Goal: Complete application form: Complete application form

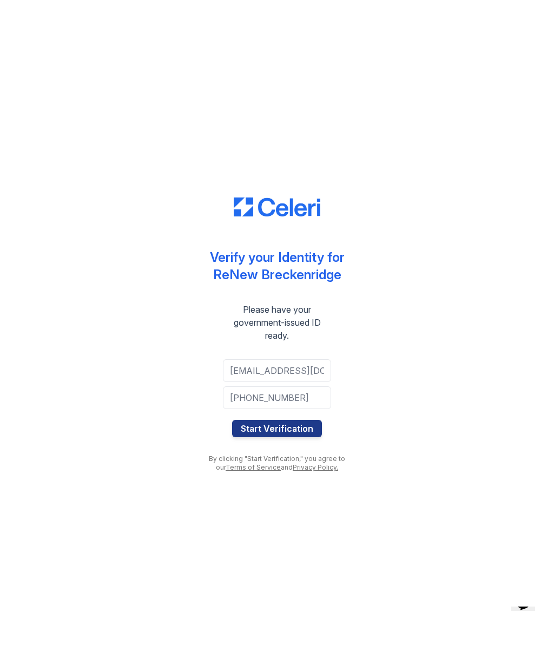
click at [280, 428] on button "Start Verification" at bounding box center [277, 428] width 90 height 17
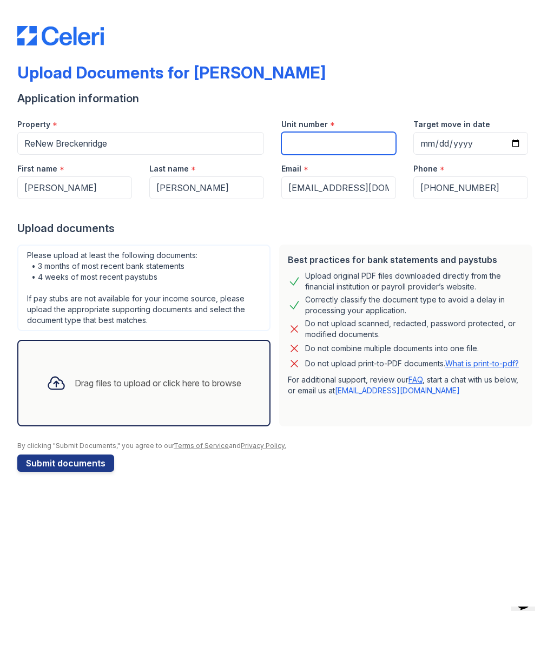
click at [314, 136] on input "Unit number" at bounding box center [338, 143] width 115 height 23
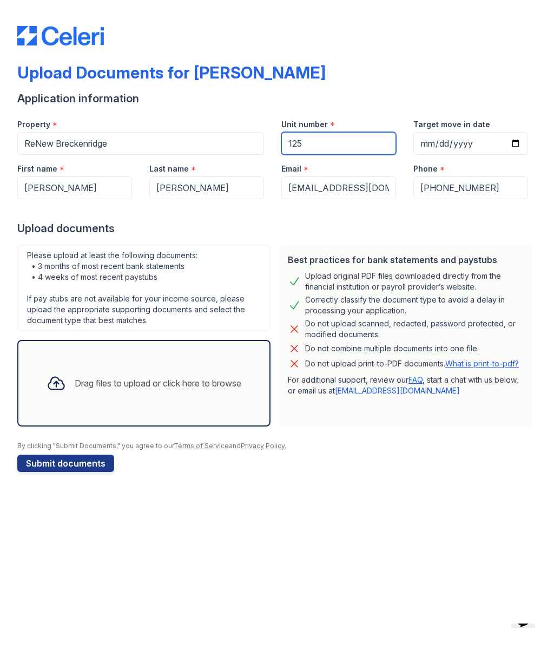
type input "125"
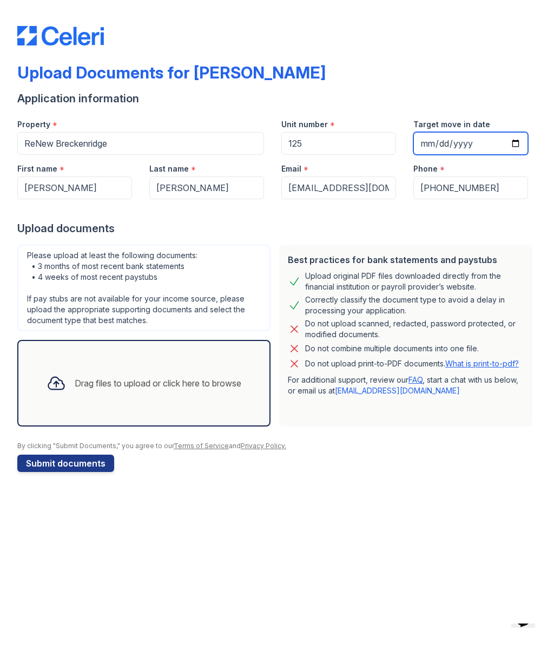
click at [482, 144] on input "Target move in date" at bounding box center [470, 143] width 115 height 23
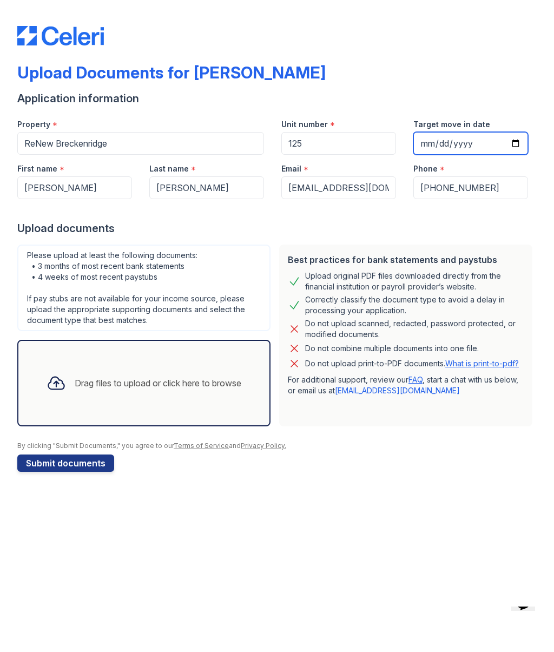
type input "[DATE]"
click at [339, 136] on input "Unit number" at bounding box center [338, 143] width 115 height 23
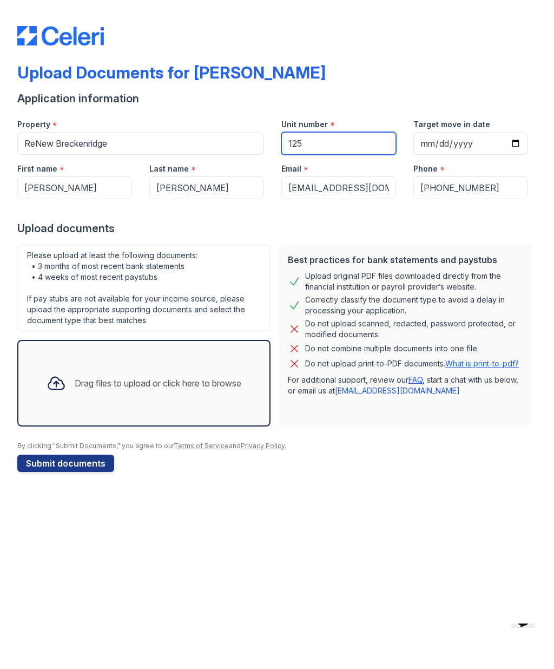
type input "125"
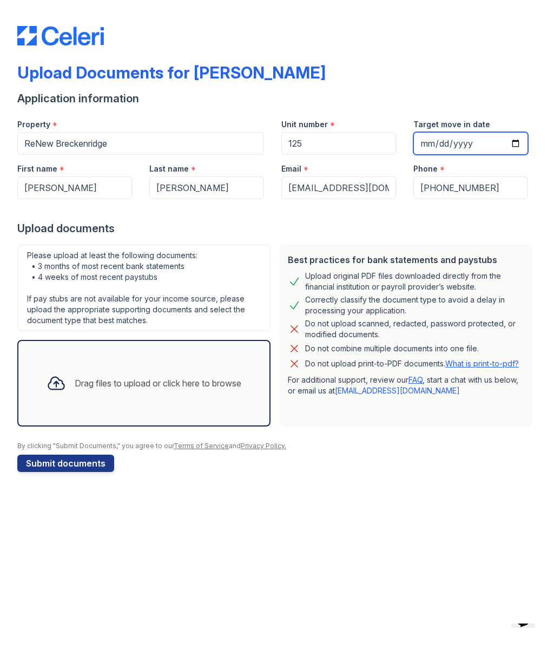
click at [443, 145] on input "Target move in date" at bounding box center [470, 143] width 115 height 23
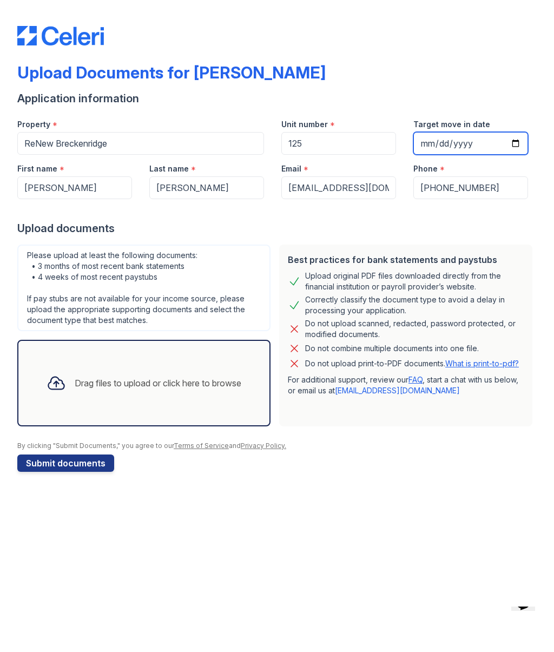
type input "[DATE]"
click at [313, 139] on input "Unit number" at bounding box center [338, 143] width 115 height 23
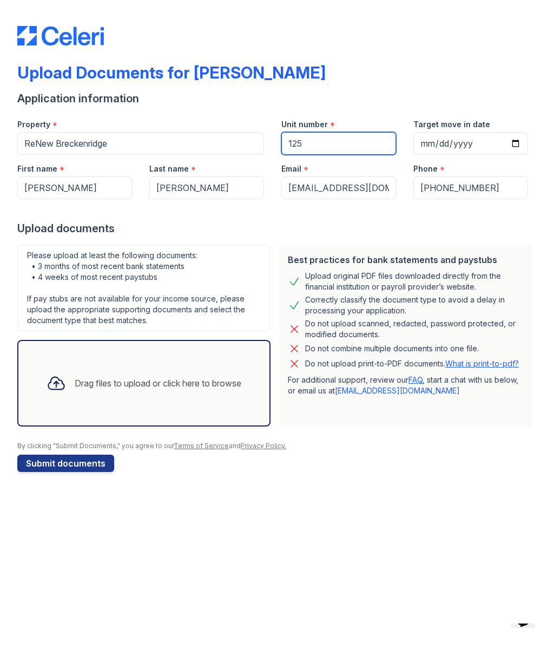
type input "125"
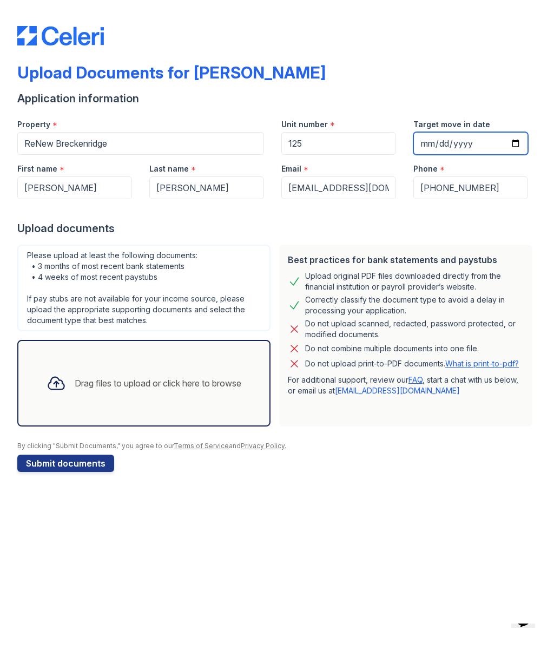
click at [435, 145] on input "Target move in date" at bounding box center [470, 143] width 115 height 23
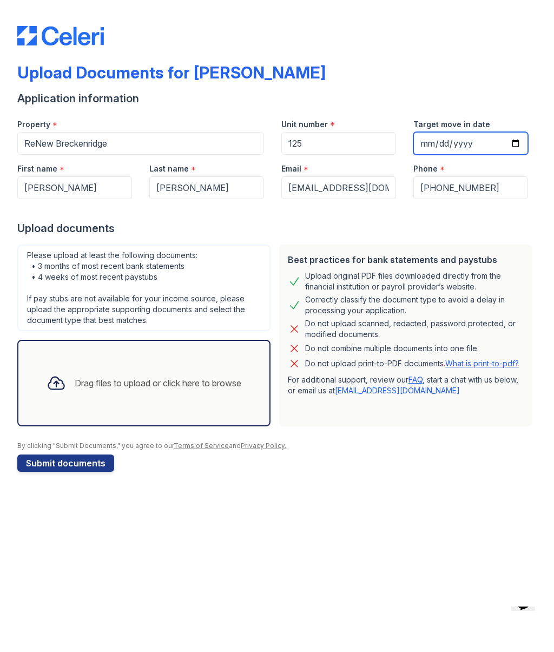
type input "[DATE]"
click at [210, 375] on div "Drag files to upload or click here to browse" at bounding box center [144, 383] width 212 height 37
click at [158, 378] on div "Drag files to upload or click here to browse" at bounding box center [158, 383] width 167 height 13
click at [153, 387] on div "Drag files to upload or click here to browse" at bounding box center [158, 383] width 167 height 13
click at [223, 367] on div "Drag files to upload or click here to browse" at bounding box center [144, 383] width 212 height 37
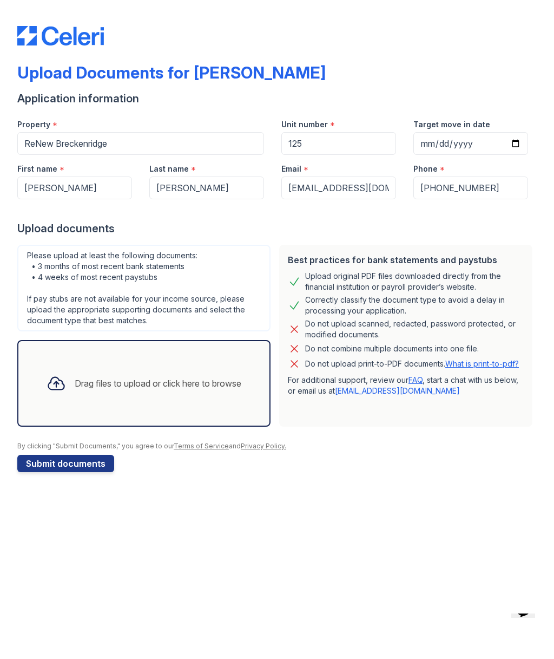
click at [51, 383] on icon at bounding box center [56, 383] width 16 height 12
click at [54, 386] on icon at bounding box center [56, 382] width 19 height 19
click at [144, 380] on div "Drag files to upload or click here to browse" at bounding box center [158, 383] width 167 height 13
click at [154, 401] on div "Drag files to upload or click here to browse" at bounding box center [144, 383] width 212 height 37
click at [179, 388] on div "Drag files to upload or click here to browse" at bounding box center [158, 383] width 167 height 13
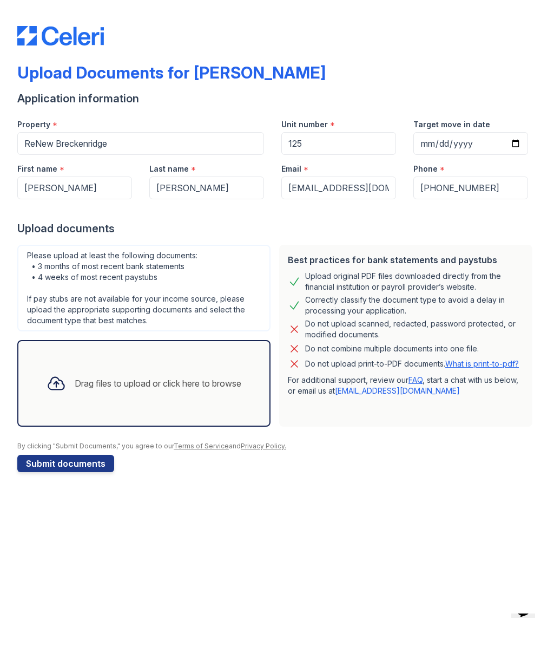
click at [302, 32] on div at bounding box center [276, 24] width 519 height 41
click at [169, 377] on div "Drag files to upload or click here to browse" at bounding box center [158, 383] width 167 height 13
click at [196, 383] on div "Drag files to upload or click here to browse" at bounding box center [158, 383] width 167 height 13
click at [530, 24] on div at bounding box center [276, 24] width 519 height 41
